Goal: Transaction & Acquisition: Purchase product/service

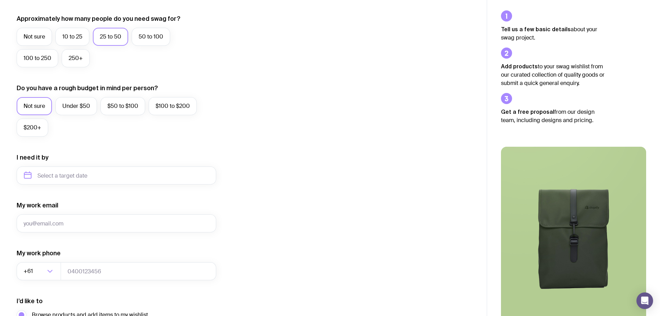
scroll to position [190, 0]
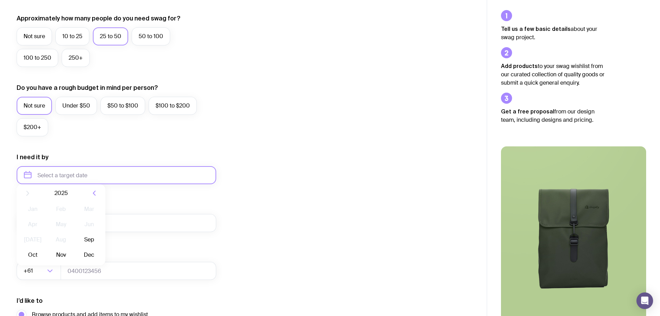
click at [81, 172] on input "text" at bounding box center [117, 175] width 200 height 18
click at [48, 258] on button "Oct" at bounding box center [60, 260] width 25 height 14
type input "[DATE]"
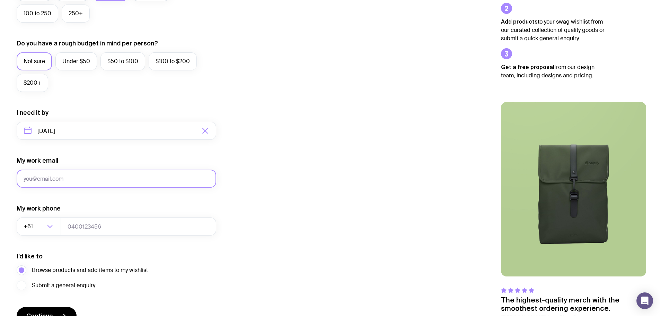
scroll to position [234, 0]
click at [55, 174] on input "My work email" at bounding box center [117, 178] width 200 height 18
type input "[PERSON_NAME][EMAIL_ADDRESS][PERSON_NAME][DOMAIN_NAME]"
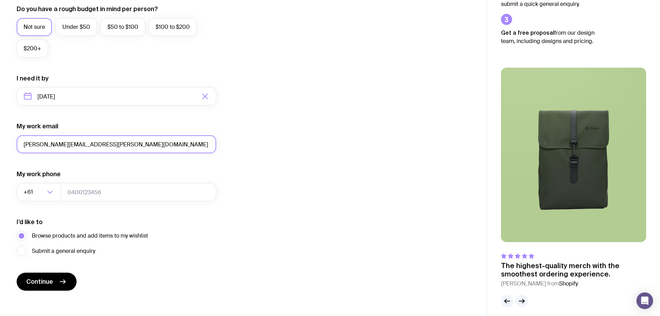
scroll to position [269, 0]
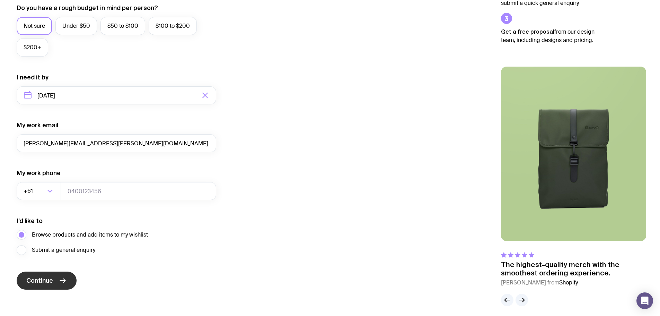
click at [41, 286] on button "Continue" at bounding box center [47, 280] width 60 height 18
type input "0431039060"
click at [57, 282] on button "Continue" at bounding box center [47, 280] width 60 height 18
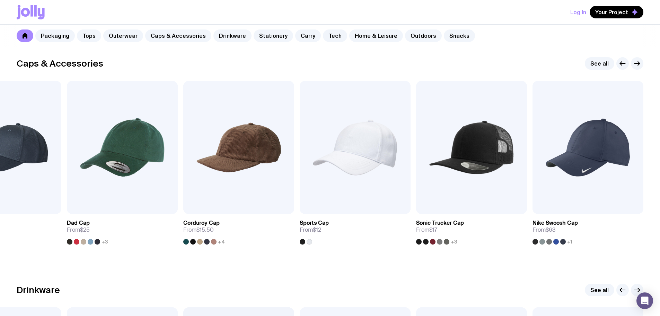
scroll to position [783, 0]
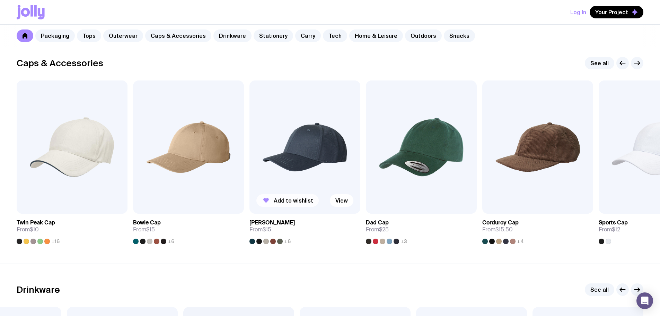
click at [269, 201] on icon "button" at bounding box center [266, 200] width 8 height 8
click at [148, 201] on icon "button" at bounding box center [150, 200] width 8 height 8
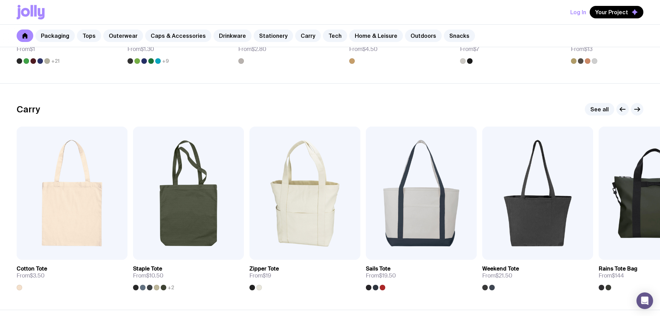
scroll to position [1416, 0]
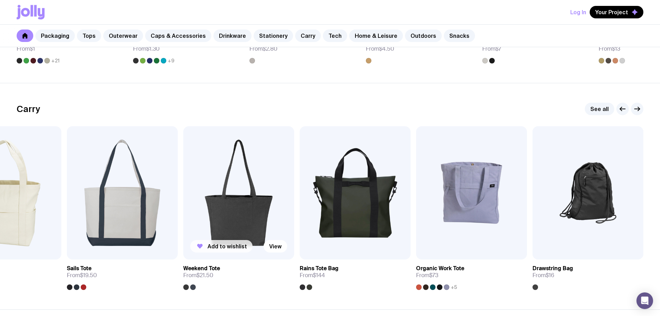
click at [219, 243] on span "Add to wishlist" at bounding box center [228, 246] width 40 height 7
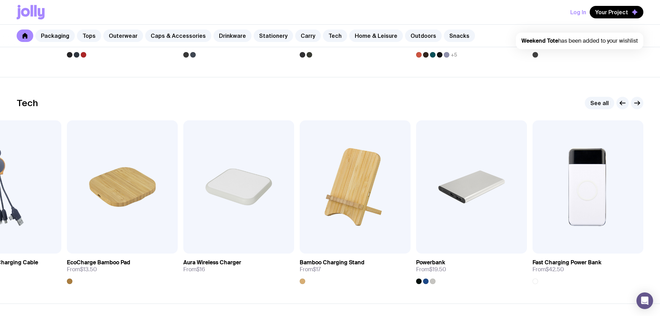
scroll to position [1649, 0]
click at [213, 241] on span "Add to wishlist" at bounding box center [228, 239] width 40 height 7
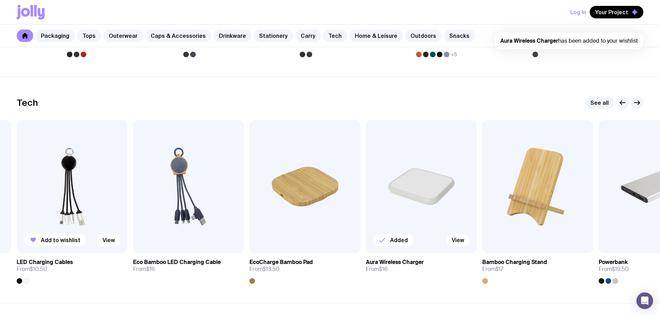
click at [39, 243] on button "Add to wishlist" at bounding box center [55, 240] width 62 height 12
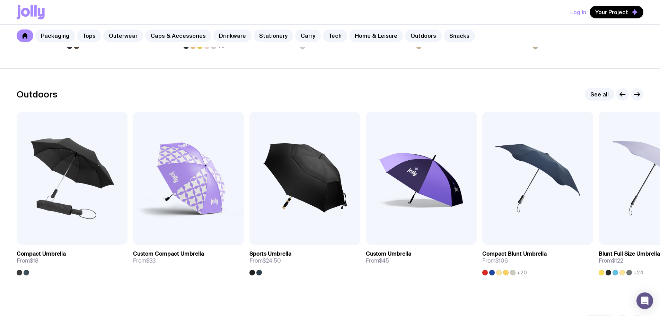
scroll to position [2110, 0]
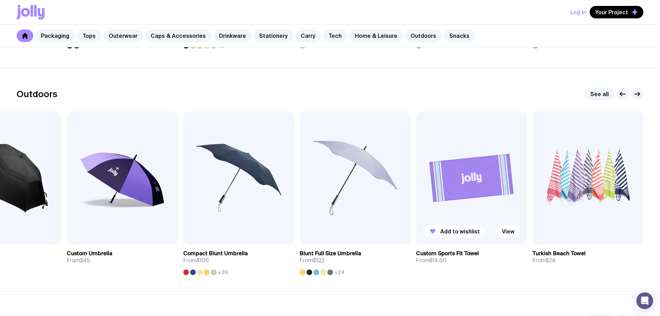
click at [448, 234] on span "Add to wishlist" at bounding box center [461, 231] width 40 height 7
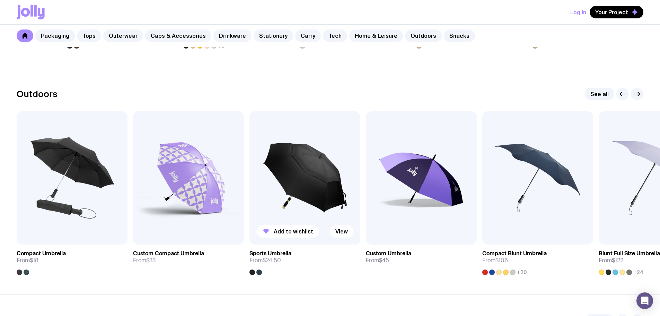
click at [259, 272] on div at bounding box center [259, 272] width 6 height 6
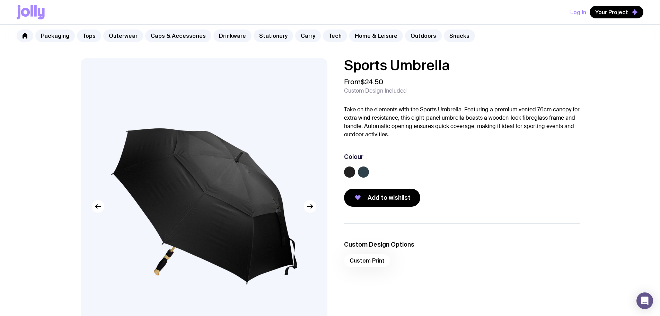
click at [363, 176] on label at bounding box center [363, 171] width 11 height 11
click at [0, 0] on input "radio" at bounding box center [0, 0] width 0 height 0
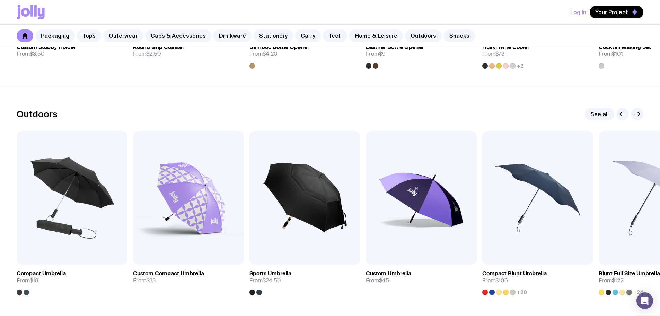
scroll to position [2091, 0]
click at [390, 254] on button "Add to wishlist" at bounding box center [404, 251] width 62 height 12
click at [279, 252] on span "Add to wishlist" at bounding box center [294, 250] width 40 height 7
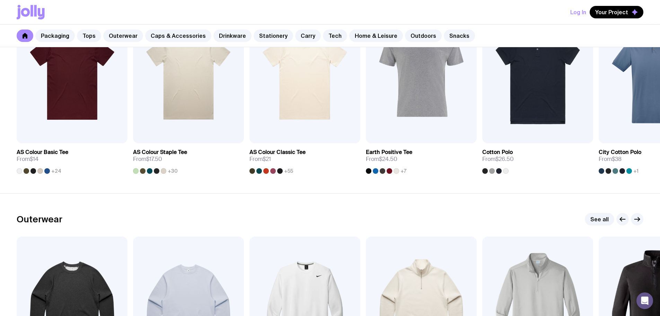
scroll to position [386, 0]
